Goal: Find specific page/section: Find specific page/section

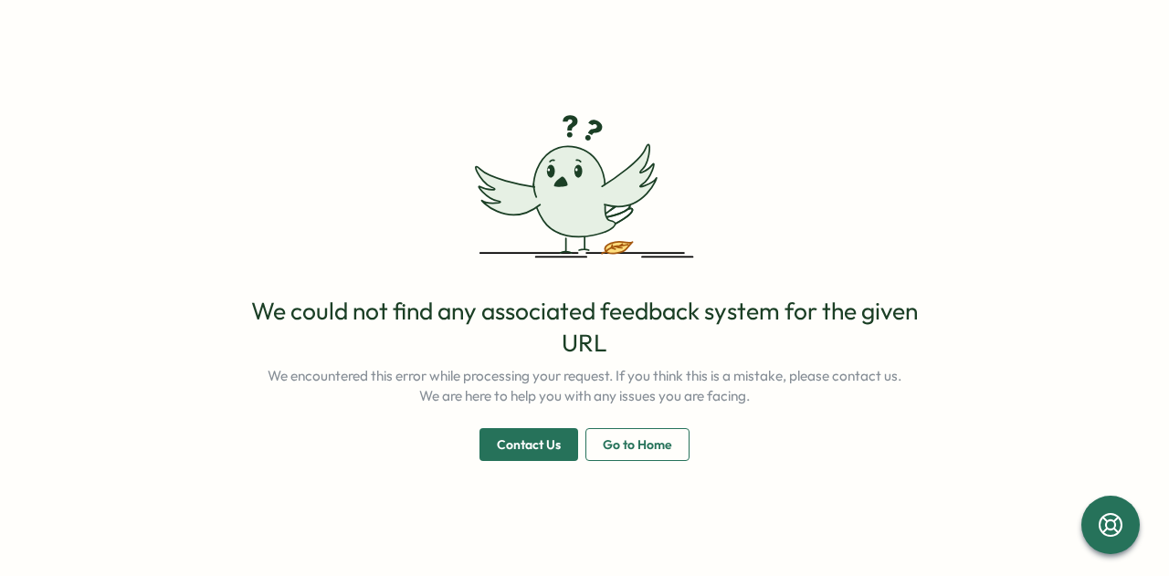
click at [657, 453] on span "Go to Home" at bounding box center [637, 444] width 69 height 31
